Goal: Task Accomplishment & Management: Use online tool/utility

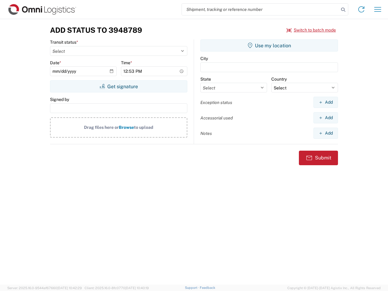
click at [260, 9] on input "search" at bounding box center [260, 10] width 157 height 12
click at [343, 10] on icon at bounding box center [343, 9] width 8 height 8
click at [361, 9] on icon at bounding box center [362, 10] width 10 height 10
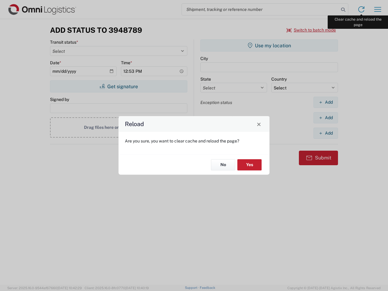
click at [378, 9] on div "Reload Are you sure, you want to clear cache and reload the page? No Yes" at bounding box center [194, 145] width 388 height 291
click at [311, 30] on div "Reload Are you sure, you want to clear cache and reload the page? No Yes" at bounding box center [194, 145] width 388 height 291
click at [119, 86] on div "Reload Are you sure, you want to clear cache and reload the page? No Yes" at bounding box center [194, 145] width 388 height 291
click at [269, 45] on div "Reload Are you sure, you want to clear cache and reload the page? No Yes" at bounding box center [194, 145] width 388 height 291
click at [326, 102] on div "Reload Are you sure, you want to clear cache and reload the page? No Yes" at bounding box center [194, 145] width 388 height 291
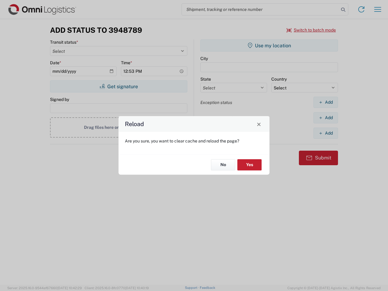
click at [326, 118] on div "Reload Are you sure, you want to clear cache and reload the page? No Yes" at bounding box center [194, 145] width 388 height 291
click at [326, 133] on div "Reload Are you sure, you want to clear cache and reload the page? No Yes" at bounding box center [194, 145] width 388 height 291
